Goal: Task Accomplishment & Management: Use online tool/utility

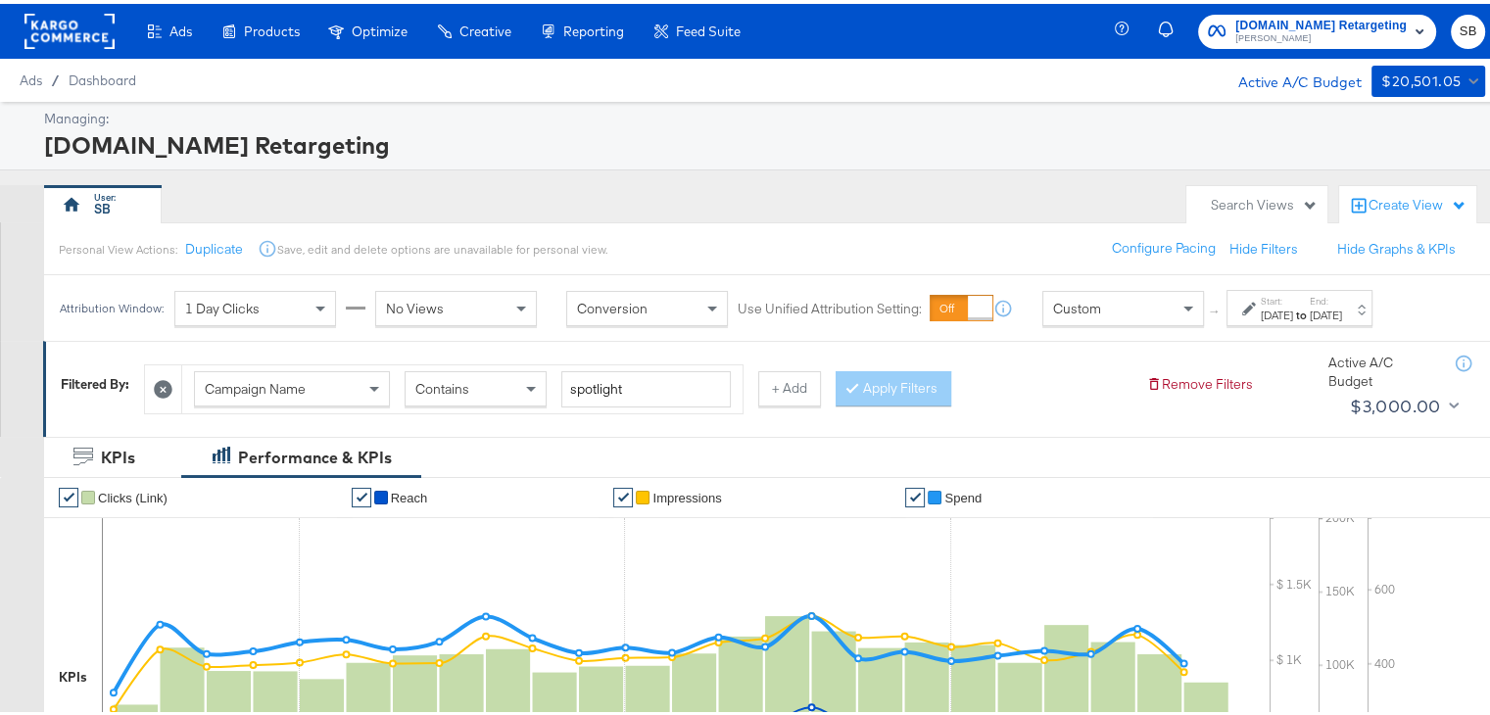
click at [1339, 322] on div "Attribution Window: 1 Day Clicks No Views Conversion Use Unified Attribution Se…" at bounding box center [720, 304] width 1353 height 66
click at [1310, 311] on strong "to" at bounding box center [1301, 311] width 17 height 15
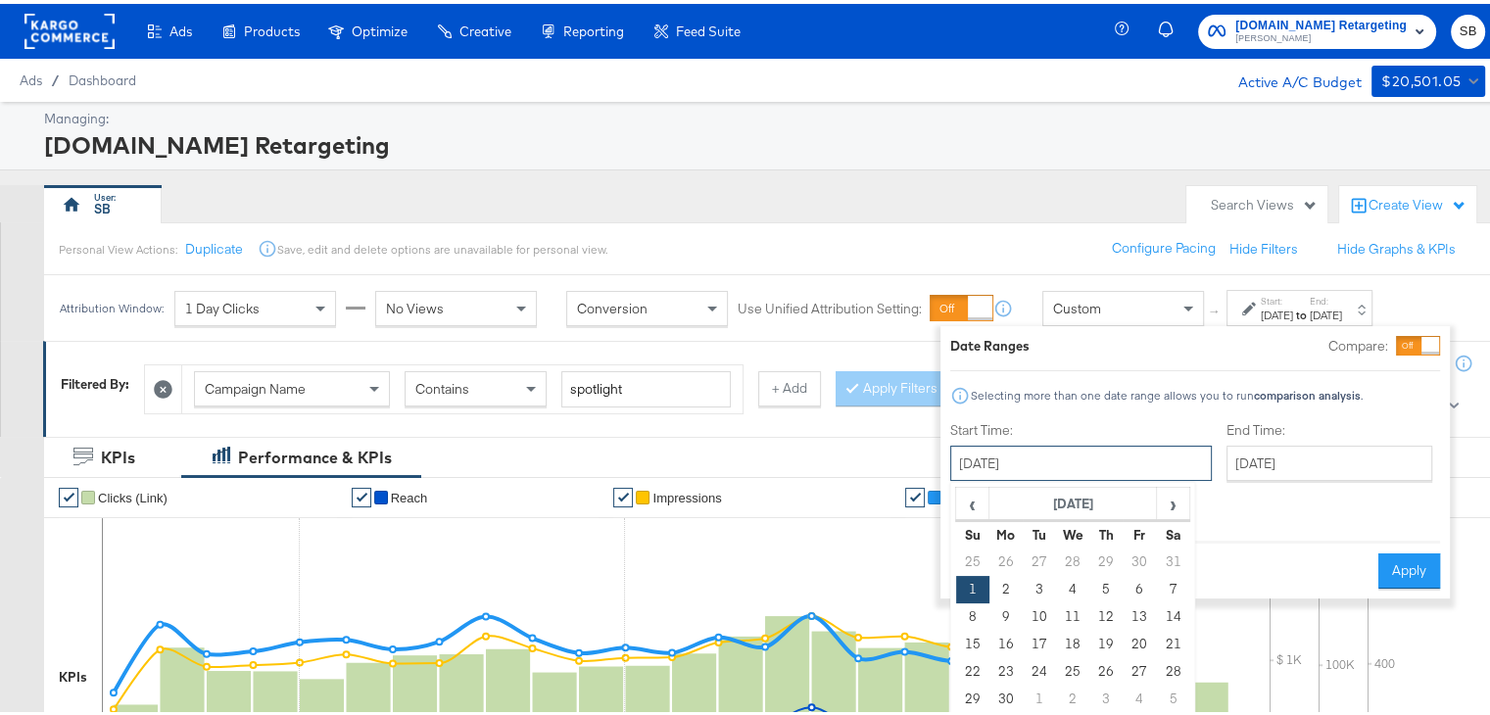
click at [1007, 452] on input "June 1st 2025" at bounding box center [1081, 459] width 262 height 35
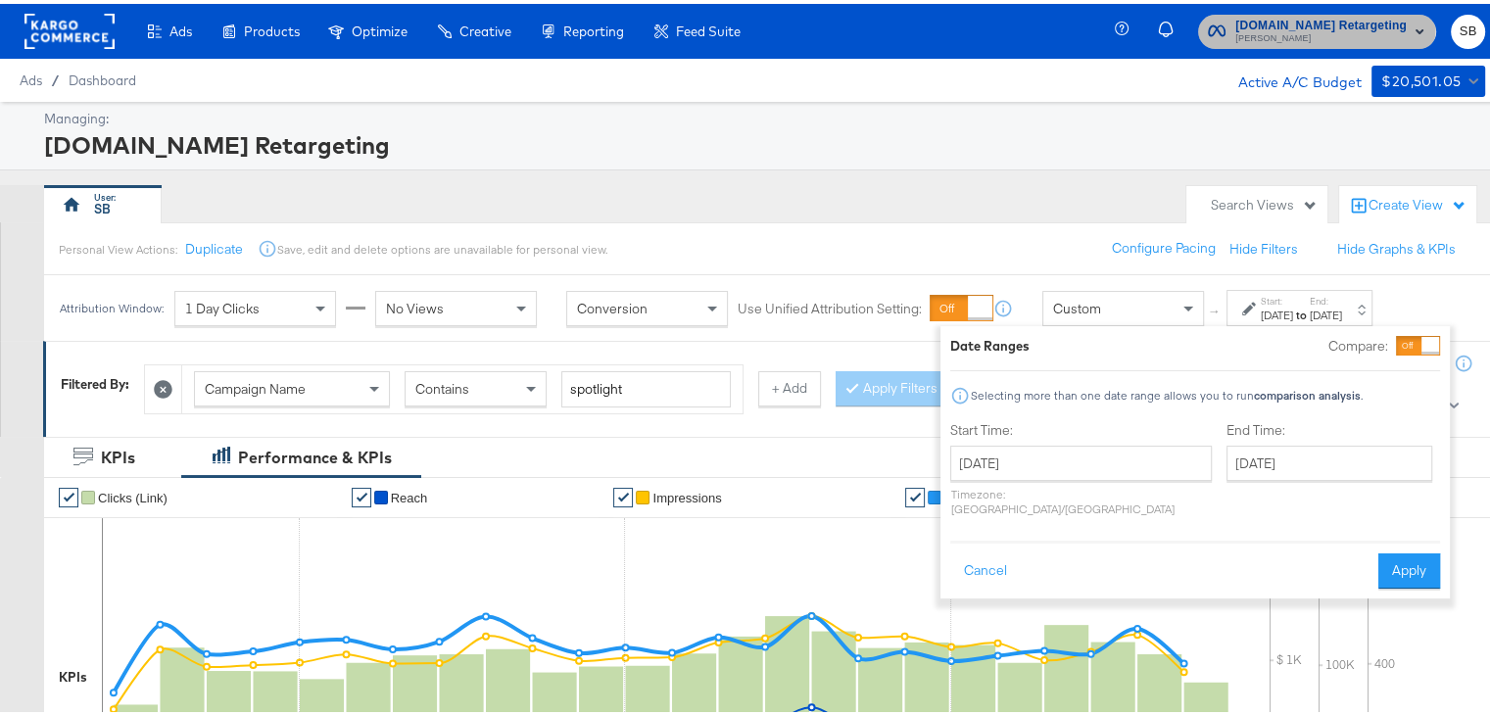
click at [1292, 16] on span "Apartments.com Retargeting" at bounding box center [1320, 22] width 171 height 21
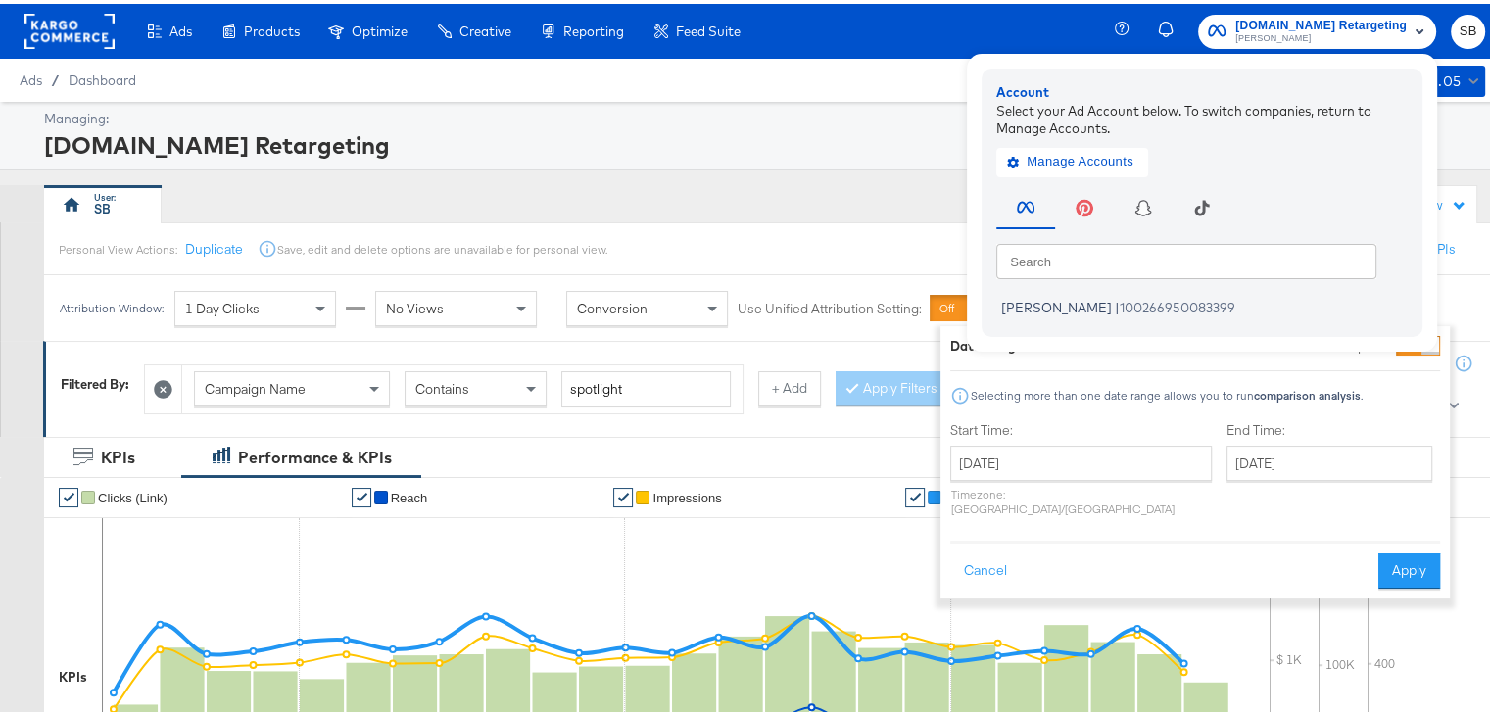
click at [59, 23] on rect at bounding box center [69, 27] width 90 height 35
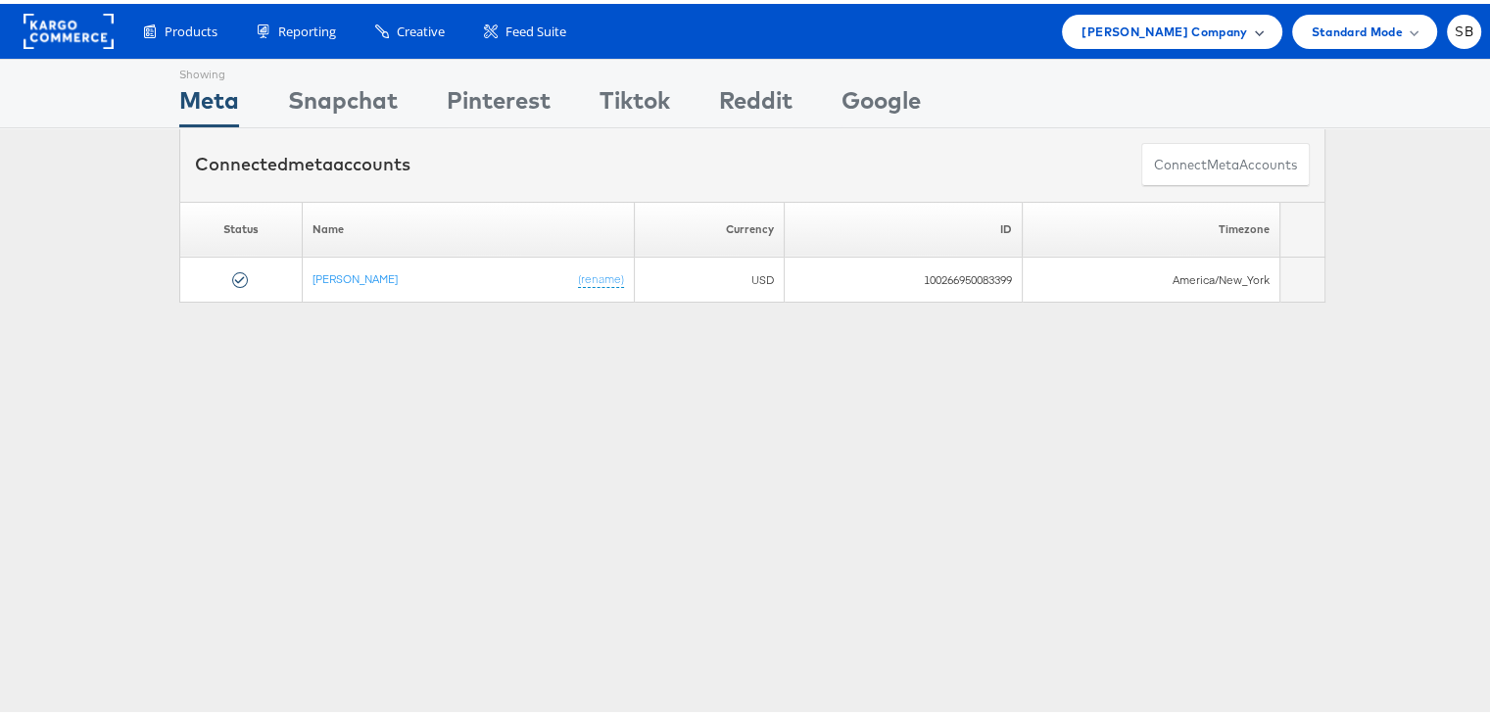
click at [1101, 24] on span "[PERSON_NAME] Company" at bounding box center [1164, 28] width 166 height 21
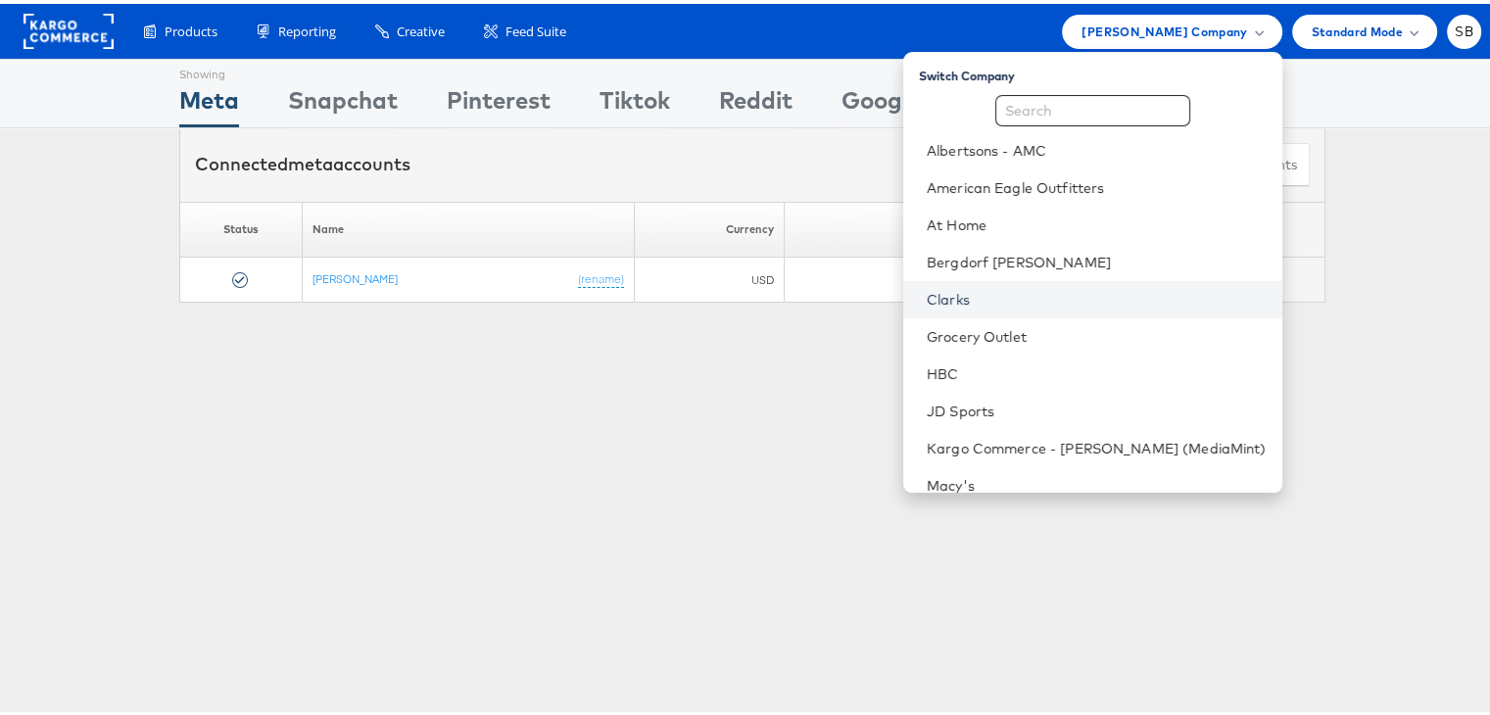
click at [991, 304] on link "Clarks" at bounding box center [1097, 296] width 340 height 20
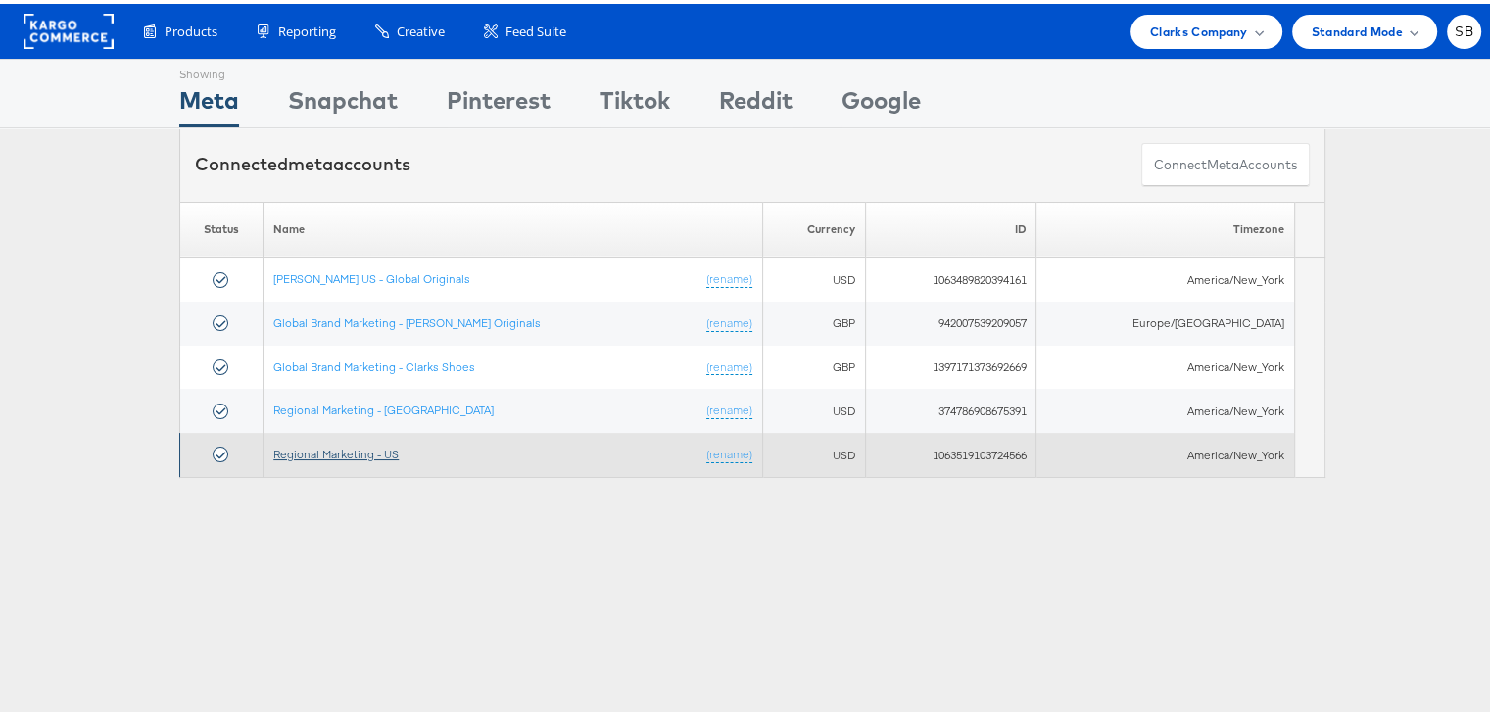
click at [321, 455] on link "Regional Marketing - US" at bounding box center [335, 450] width 125 height 15
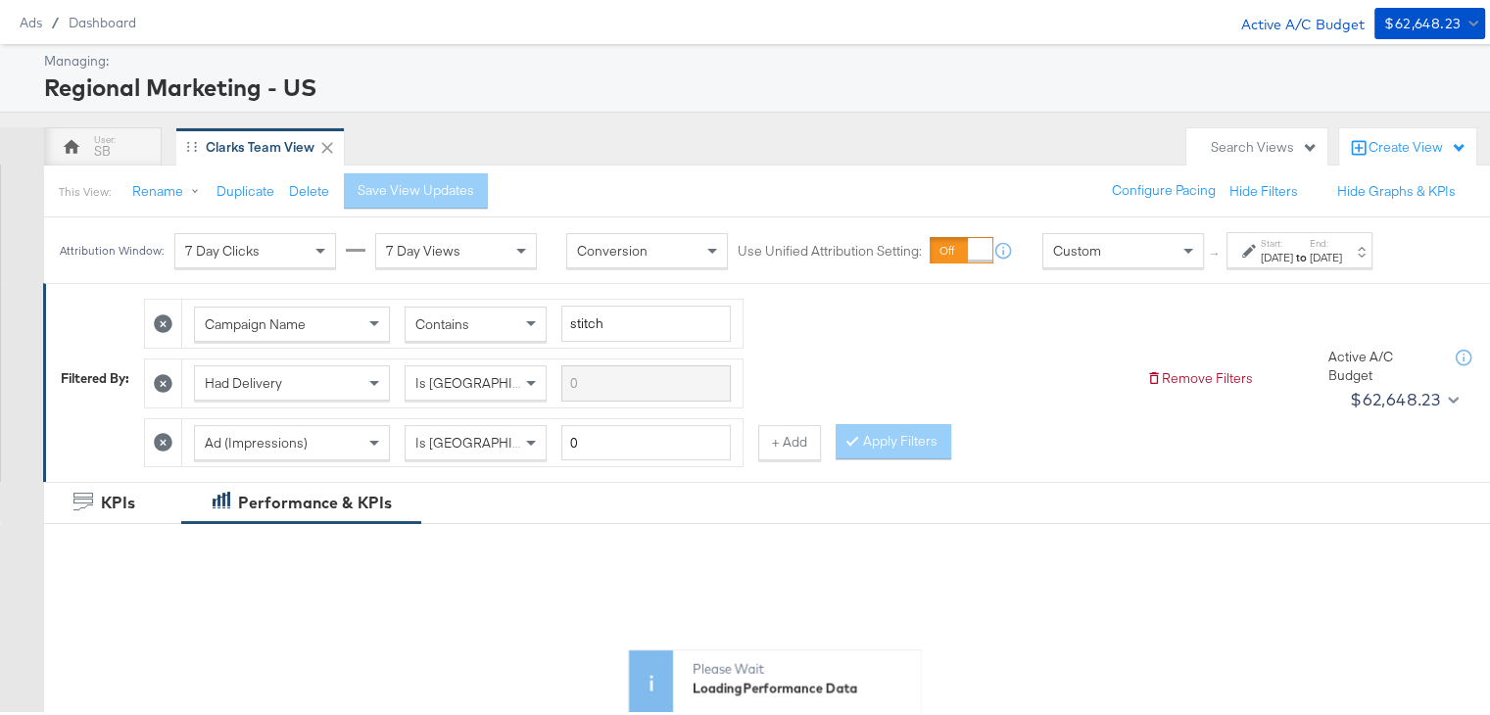
scroll to position [73, 0]
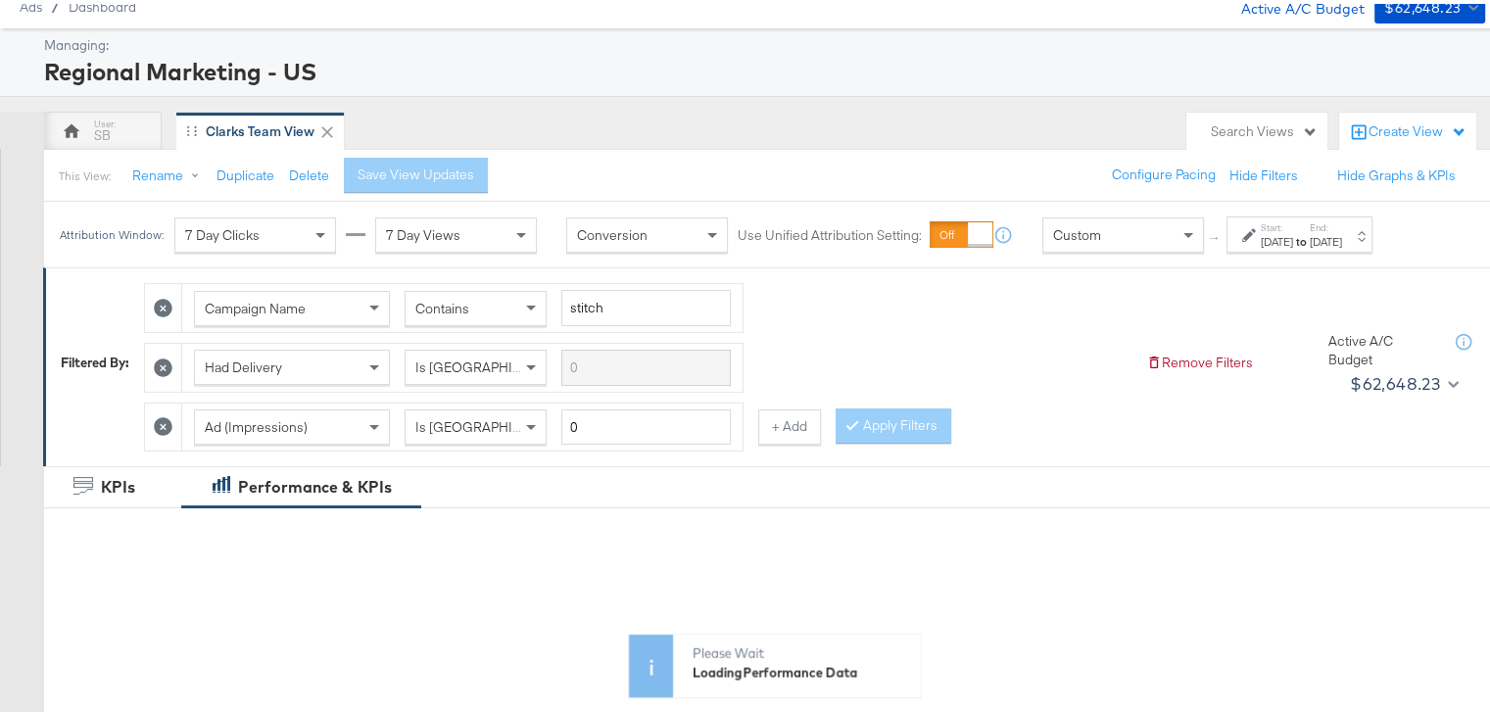
click at [1251, 244] on div "Start: [DATE] to End: [DATE]" at bounding box center [1292, 231] width 100 height 28
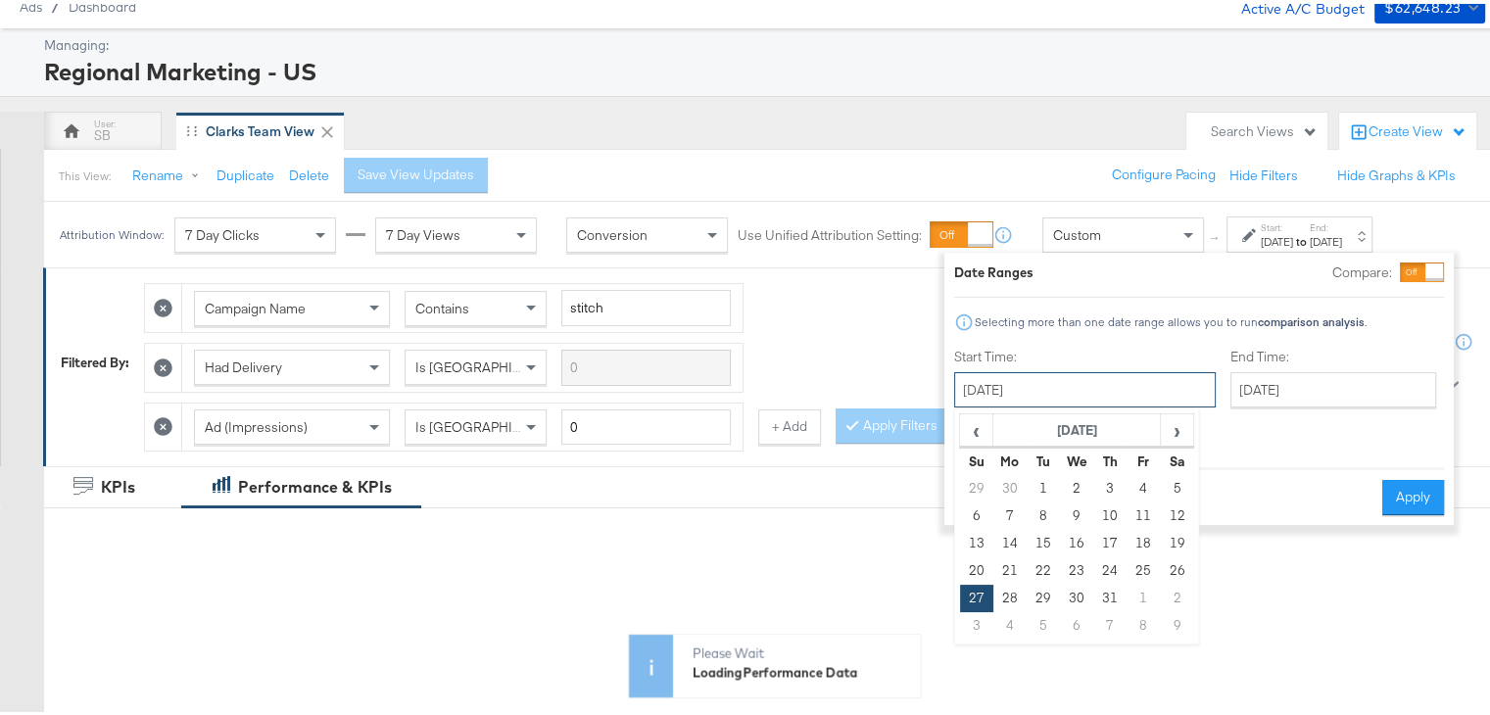
click at [1038, 397] on input "[DATE]" at bounding box center [1085, 385] width 262 height 35
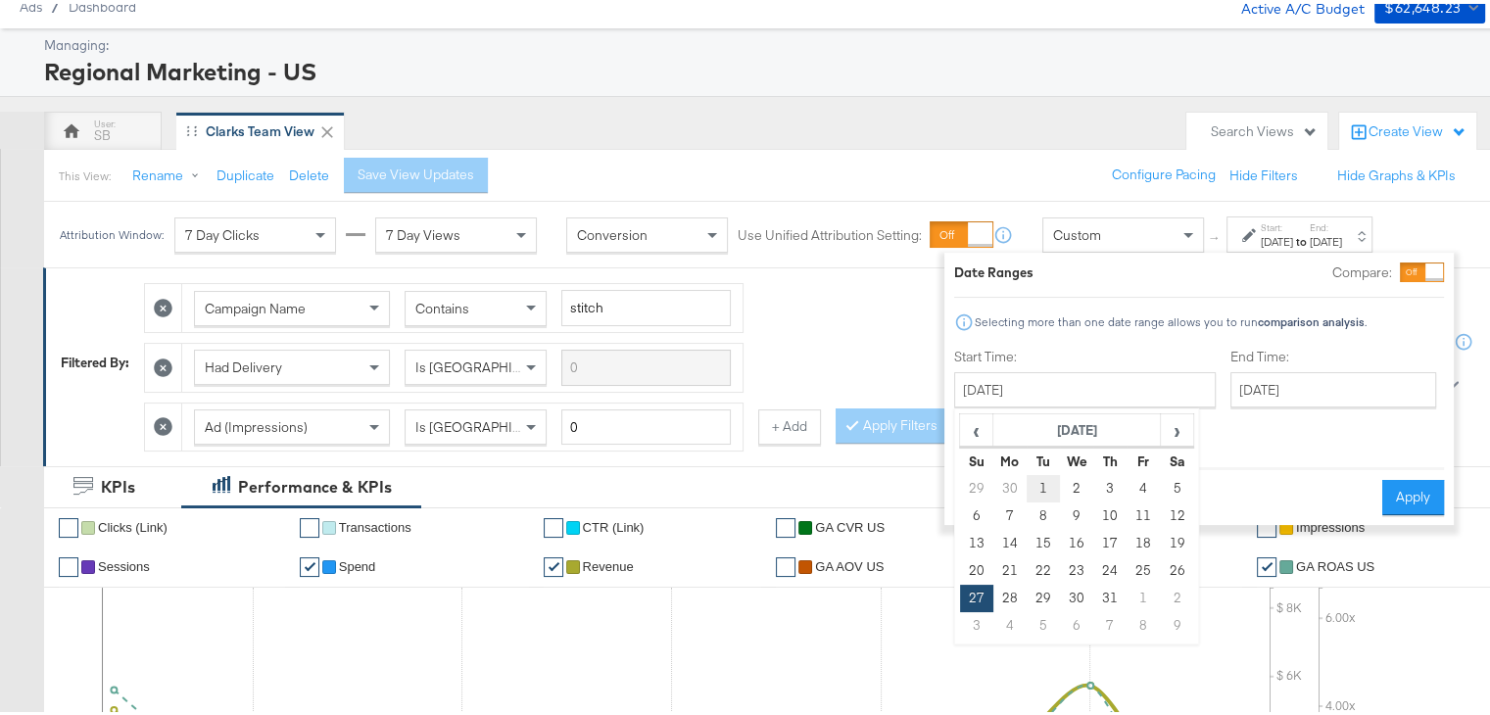
click at [1038, 474] on td "1" at bounding box center [1043, 484] width 33 height 27
type input "[DATE]"
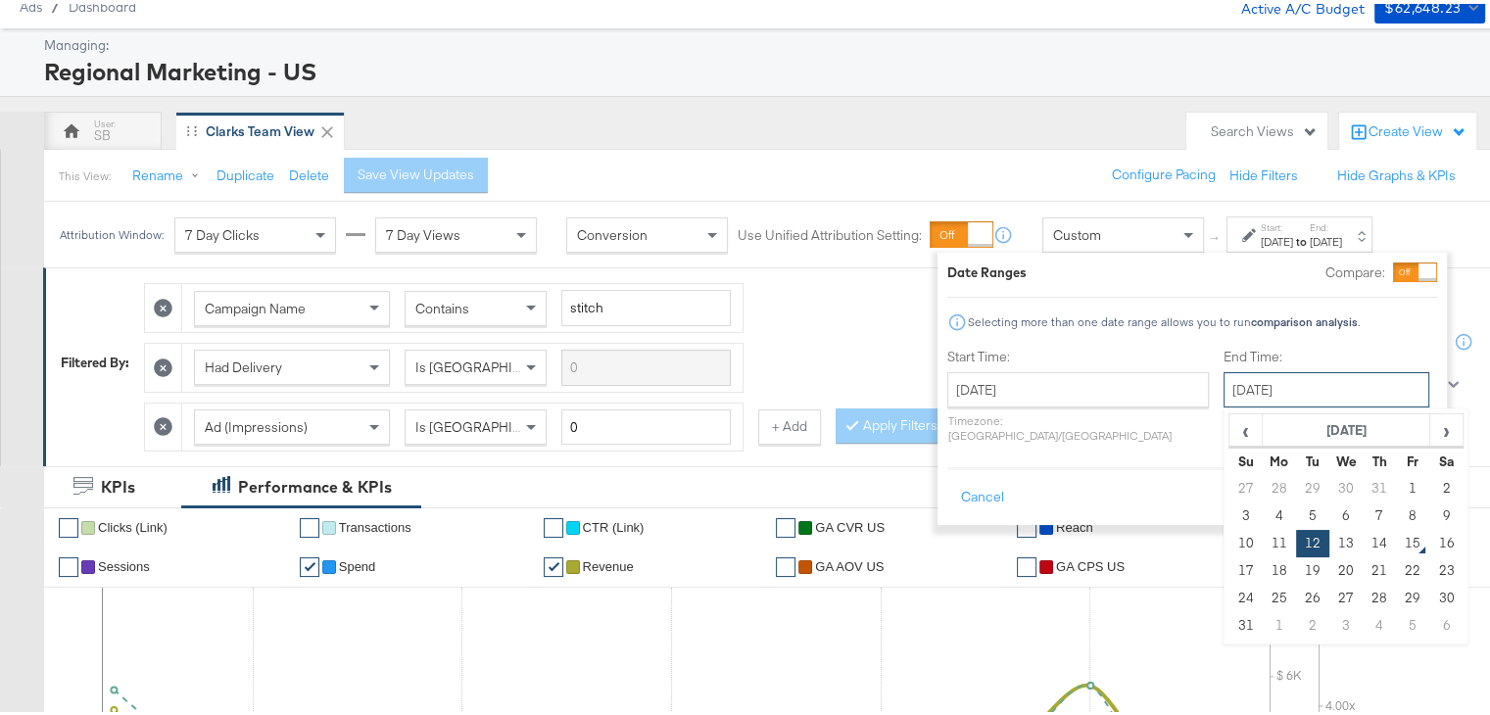
click at [1223, 393] on input "[DATE]" at bounding box center [1326, 385] width 206 height 35
click at [1329, 545] on td "13" at bounding box center [1345, 539] width 33 height 27
click at [1285, 372] on input "August 13th 2025" at bounding box center [1326, 385] width 206 height 35
click at [1363, 540] on td "14" at bounding box center [1379, 539] width 33 height 27
type input "August 14th 2025"
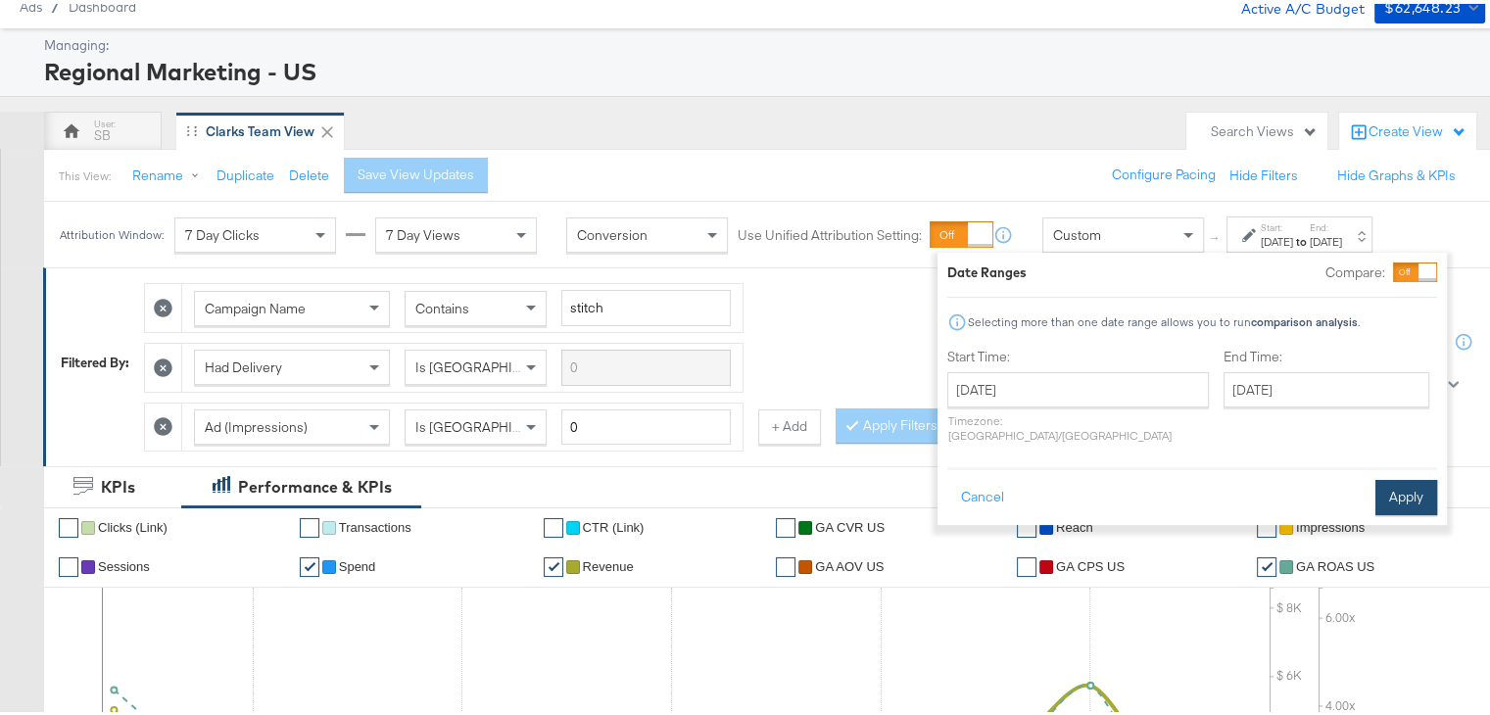
click at [1388, 476] on button "Apply" at bounding box center [1406, 493] width 62 height 35
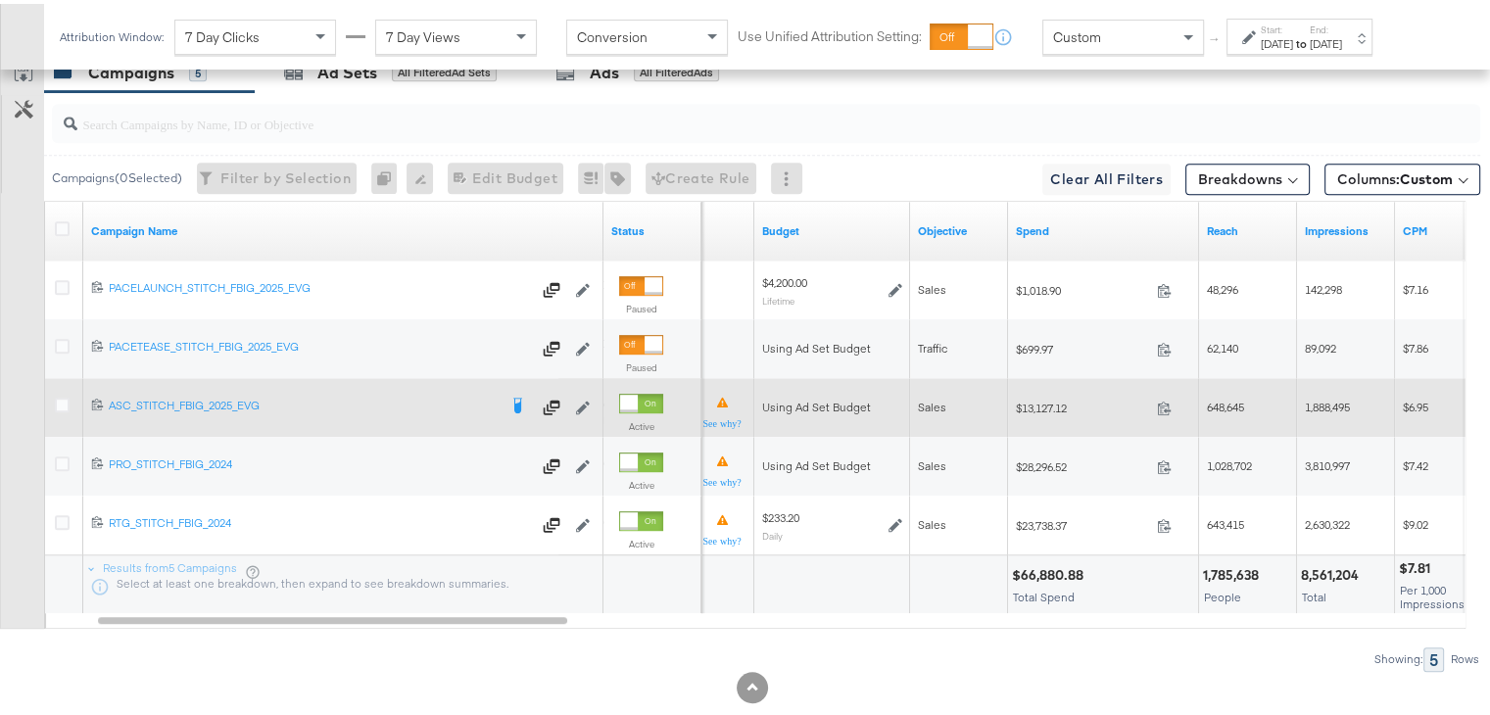
scroll to position [1112, 0]
